Goal: Information Seeking & Learning: Find specific page/section

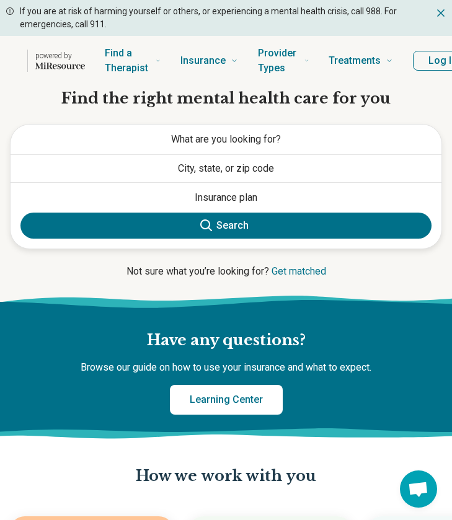
click at [232, 145] on button "What are you looking for?" at bounding box center [226, 140] width 431 height 30
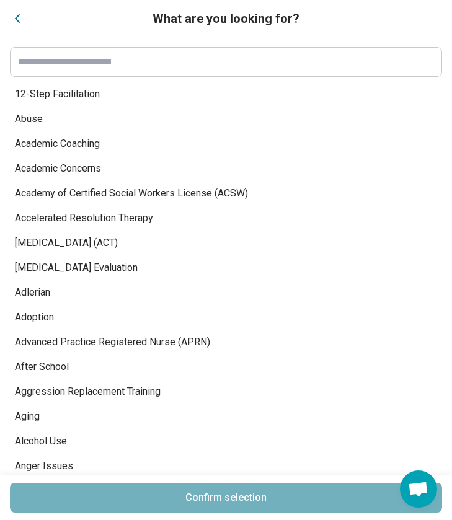
click at [163, 267] on span "[MEDICAL_DATA] Evaluation" at bounding box center [219, 268] width 408 height 15
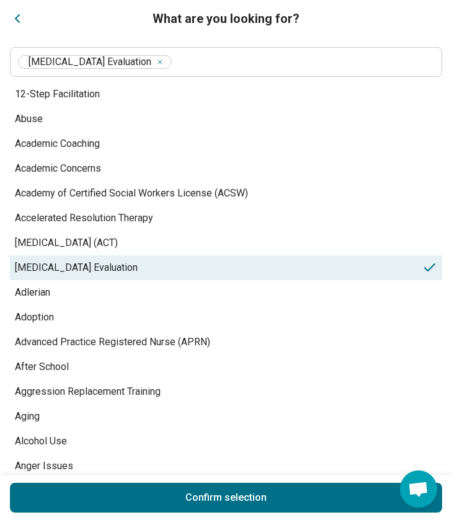
click at [173, 488] on button "Confirm selection" at bounding box center [226, 498] width 432 height 30
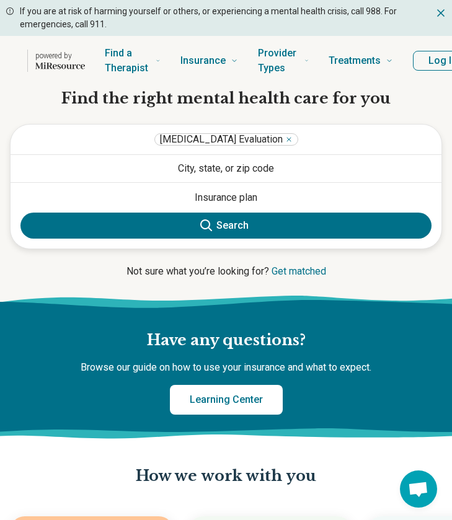
click at [284, 177] on button "City, state, or zip code" at bounding box center [226, 168] width 431 height 27
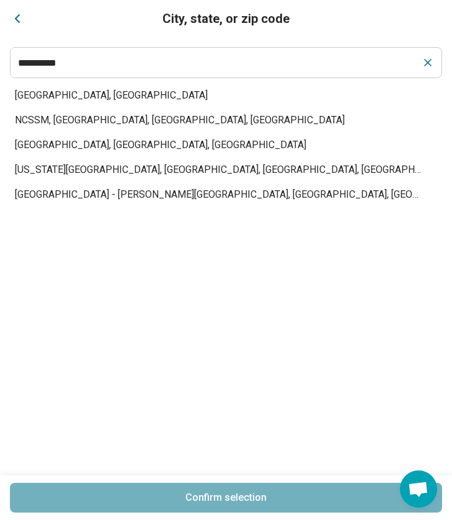
click at [181, 92] on span "[GEOGRAPHIC_DATA], [GEOGRAPHIC_DATA]" at bounding box center [219, 95] width 408 height 15
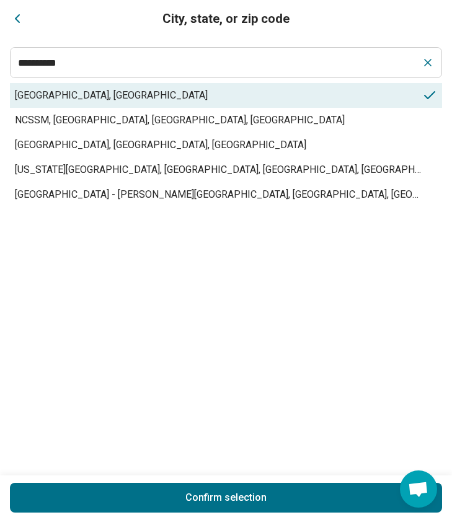
click at [114, 496] on button "Confirm selection" at bounding box center [226, 498] width 432 height 30
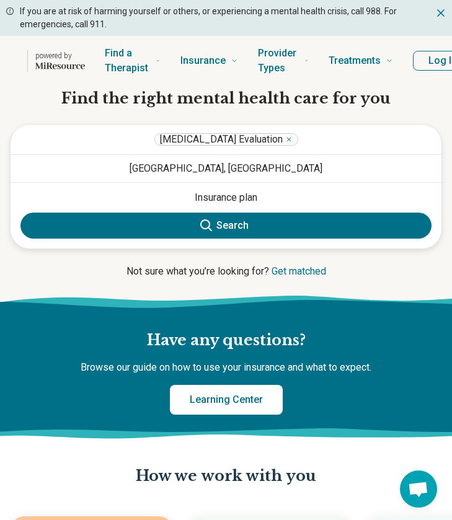
click at [225, 221] on button "Search" at bounding box center [225, 226] width 411 height 26
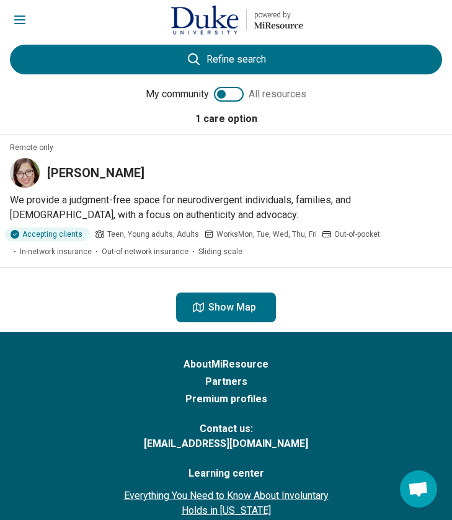
click at [229, 214] on p "We provide a judgment-free space for neurodivergent individuals, families, and …" at bounding box center [226, 208] width 432 height 30
